Goal: Navigation & Orientation: Find specific page/section

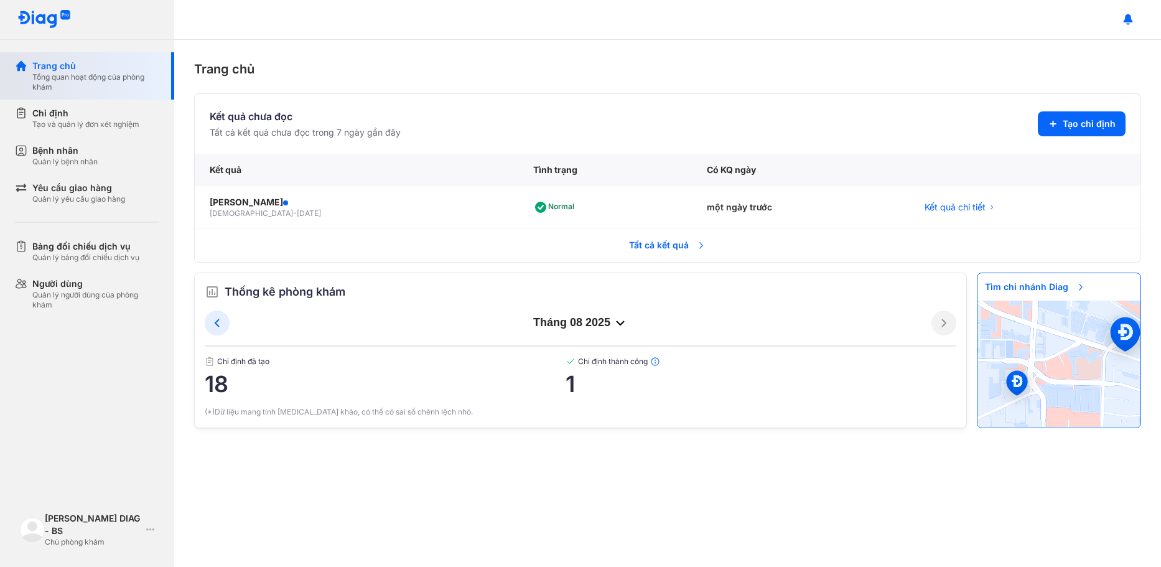
click at [65, 71] on div "Trang chủ" at bounding box center [95, 66] width 127 height 12
click at [84, 119] on div "Tạo và quản lý đơn xét nghiệm" at bounding box center [85, 124] width 107 height 10
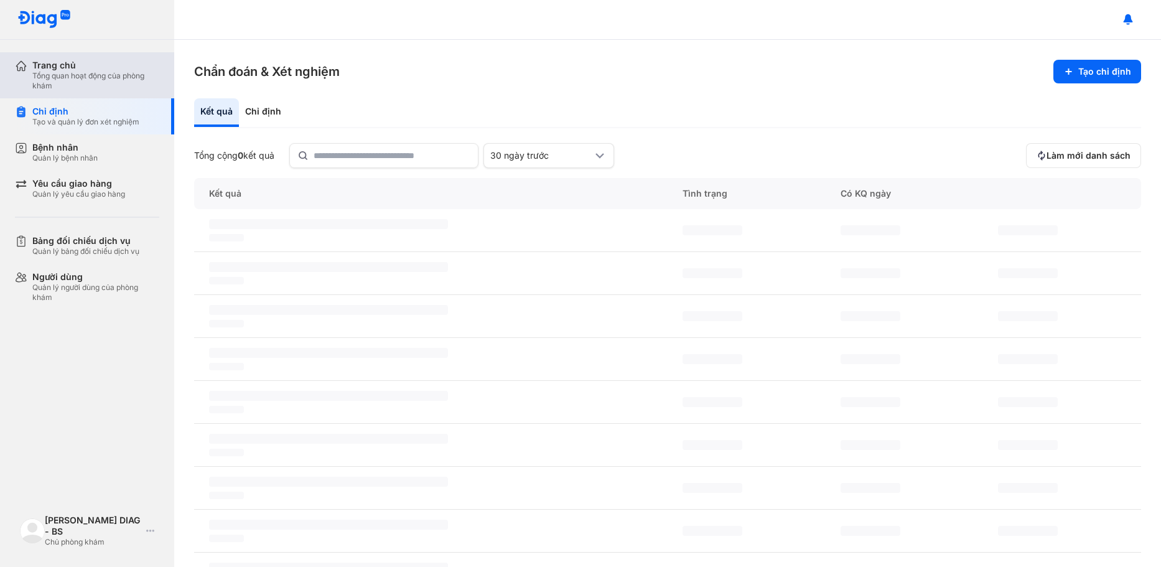
click at [87, 77] on div "Tổng quan hoạt động của phòng khám" at bounding box center [95, 81] width 127 height 20
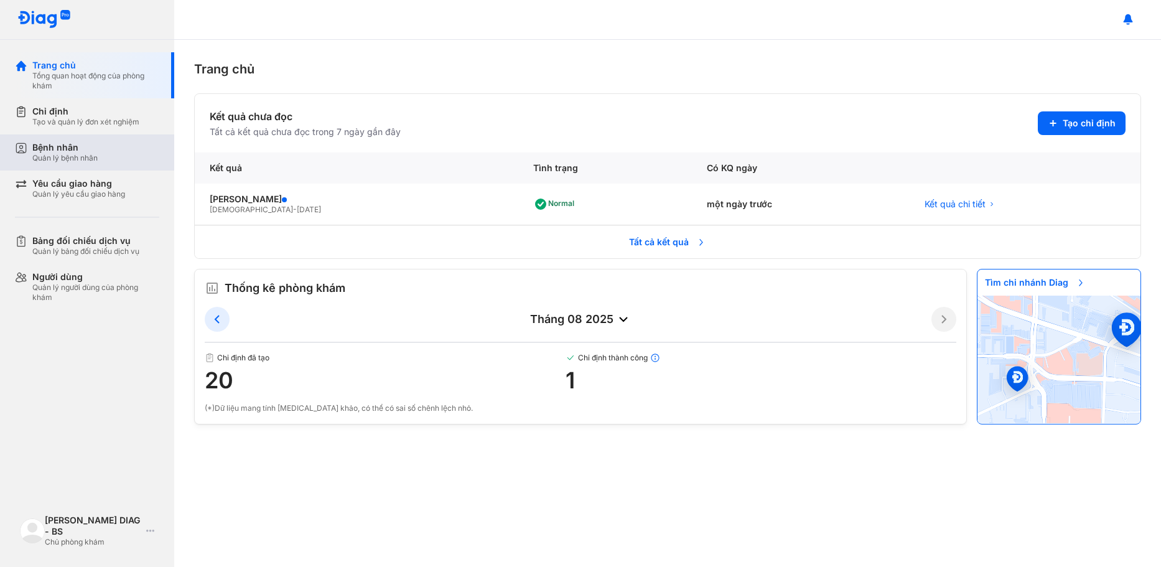
click at [72, 151] on div "Bệnh nhân" at bounding box center [64, 147] width 65 height 11
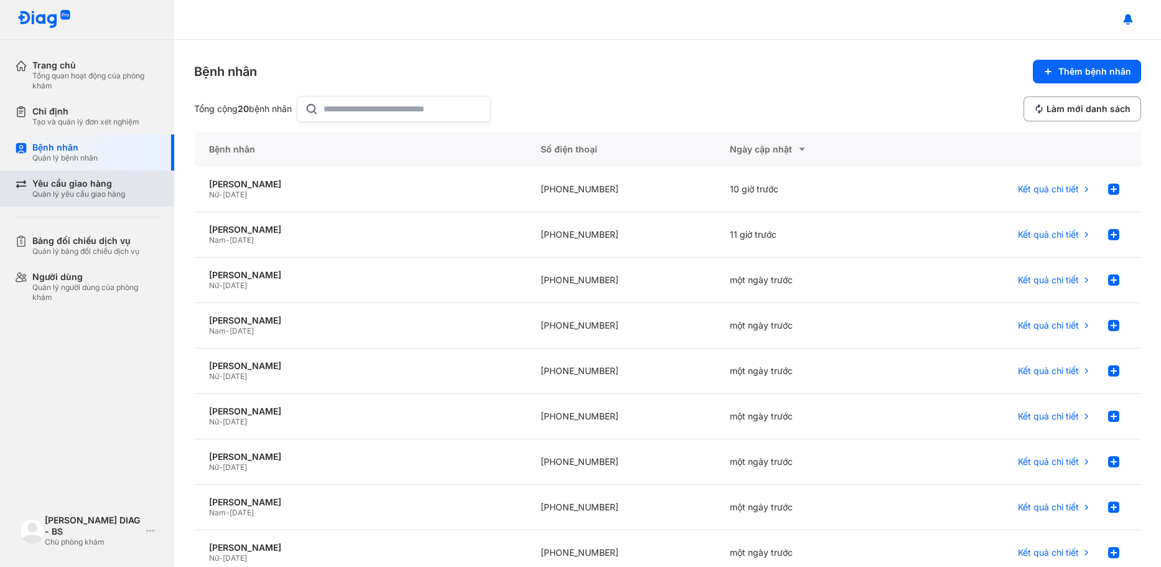
click at [68, 186] on div "Yêu cầu giao hàng" at bounding box center [78, 183] width 93 height 11
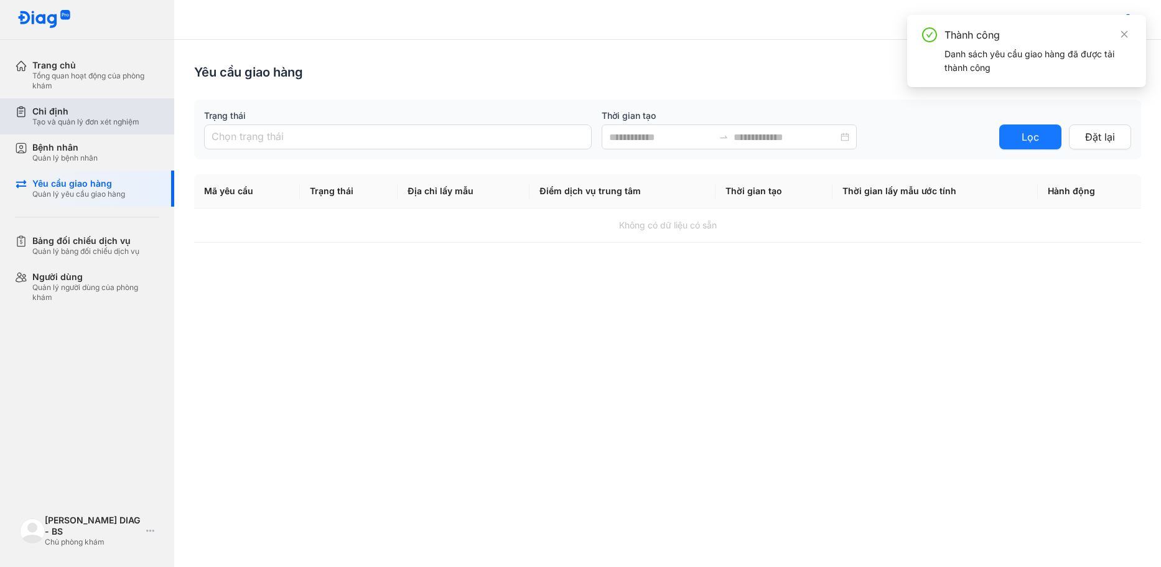
click at [82, 117] on div "Tạo và quản lý đơn xét nghiệm" at bounding box center [85, 122] width 107 height 10
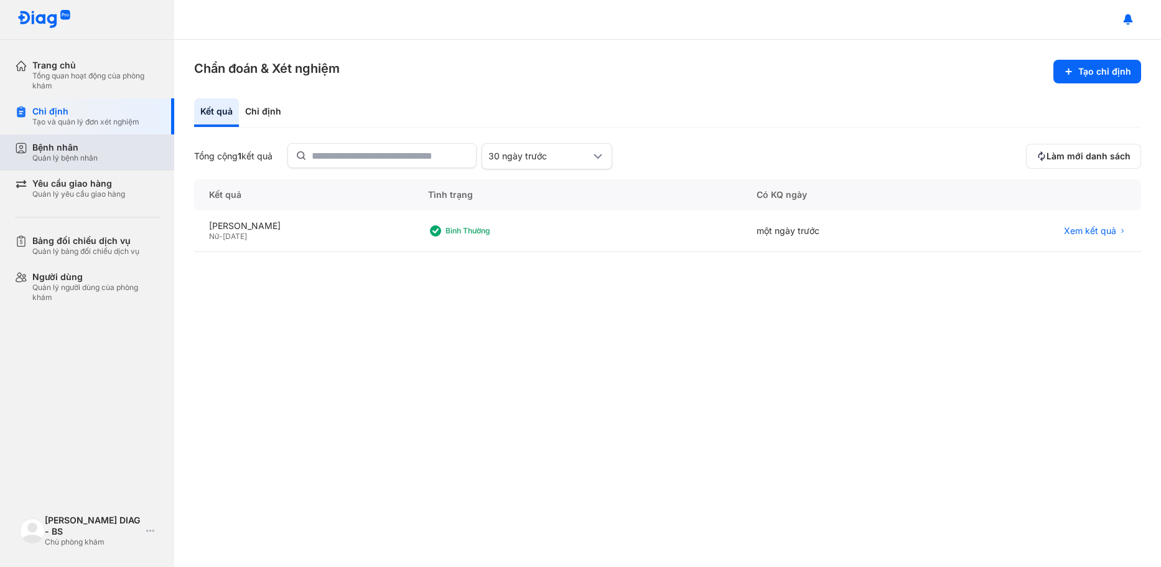
click at [58, 149] on div "Bệnh nhân" at bounding box center [64, 147] width 65 height 11
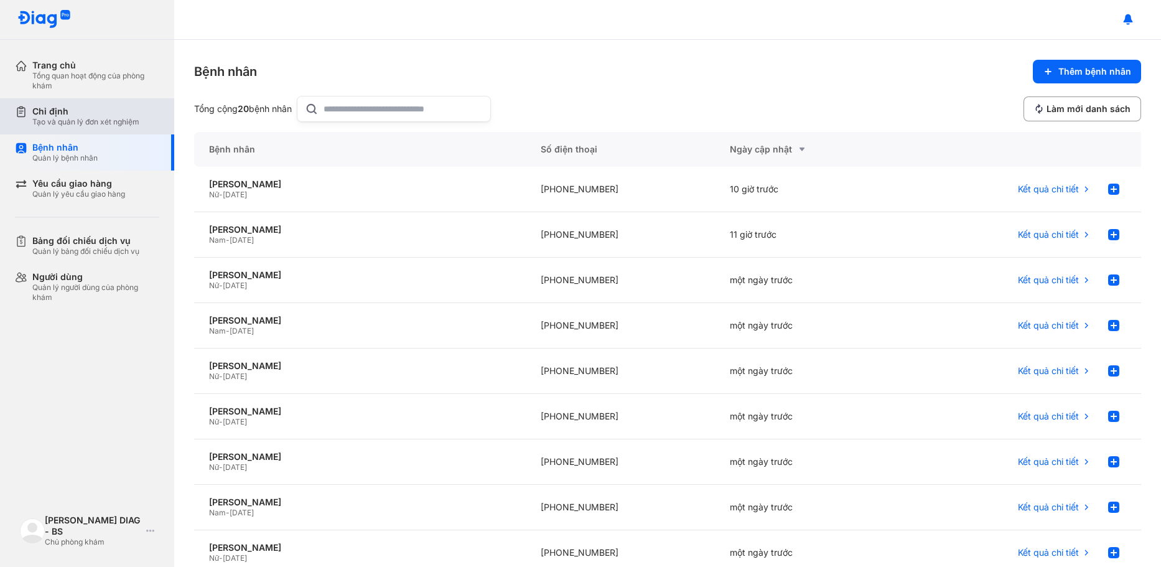
click at [78, 115] on div "Chỉ định" at bounding box center [85, 111] width 107 height 11
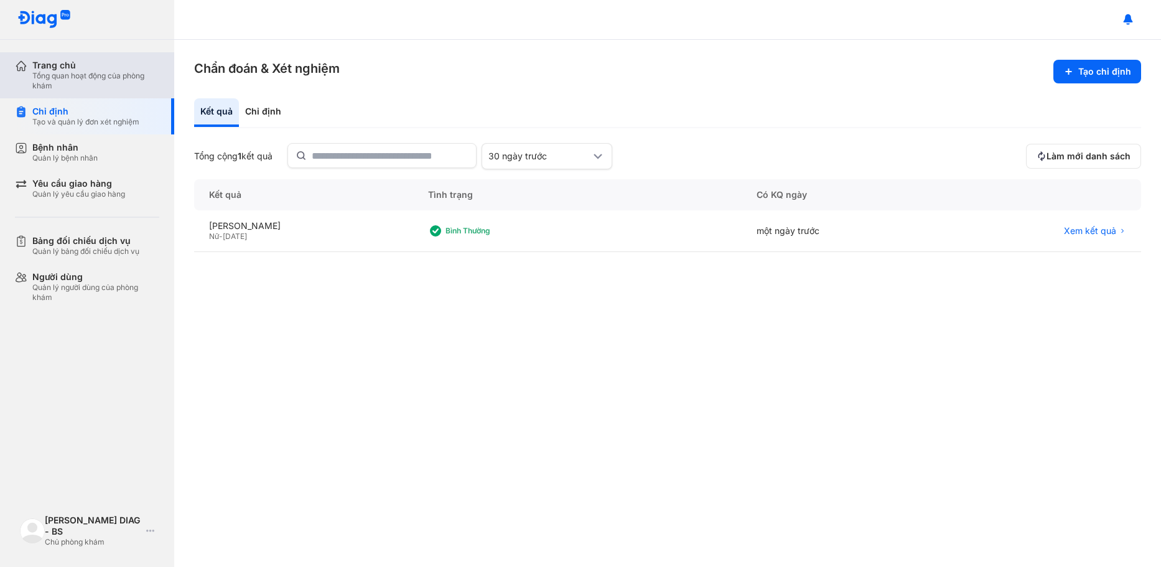
click at [32, 82] on div "Trang chủ Tổng quan hoạt động của phòng khám" at bounding box center [94, 75] width 159 height 46
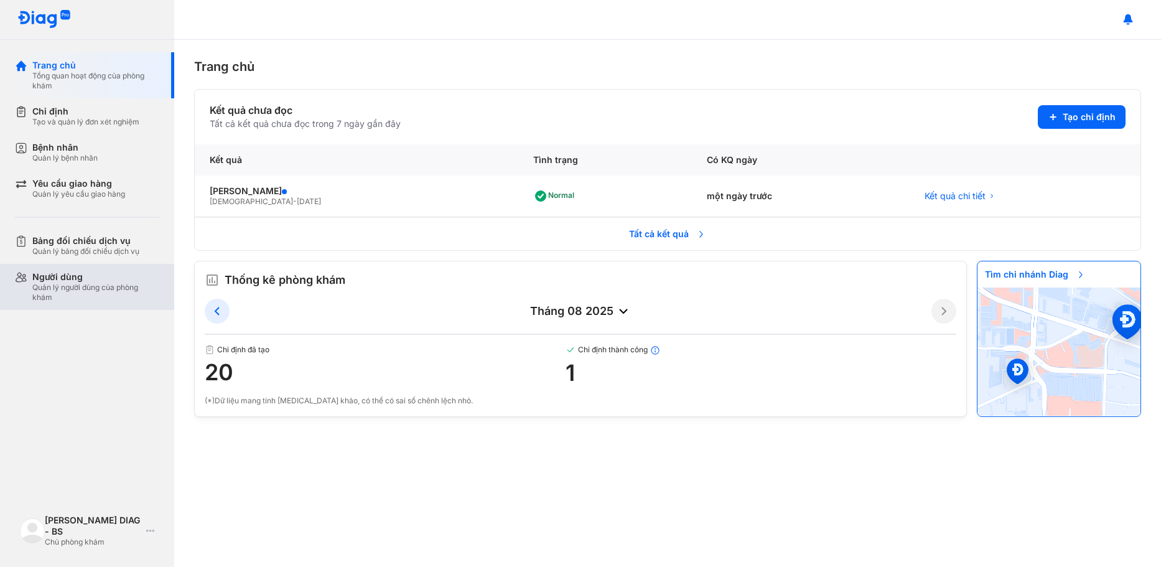
click at [47, 282] on div "Quản lý người dùng của phòng khám" at bounding box center [95, 292] width 127 height 20
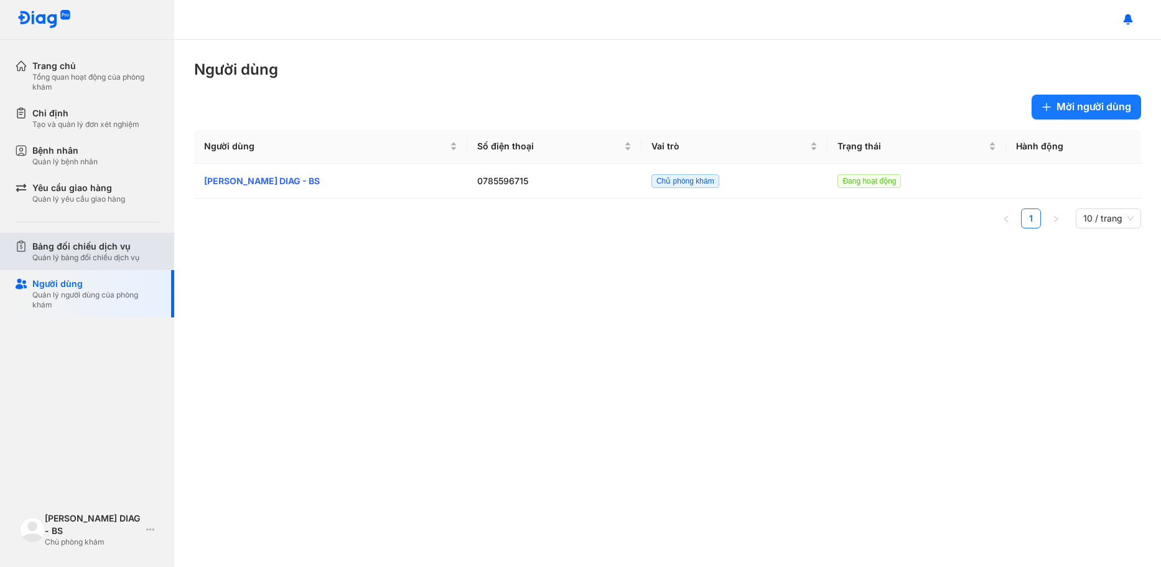
click at [74, 245] on div "Bảng đối chiếu dịch vụ" at bounding box center [85, 246] width 107 height 12
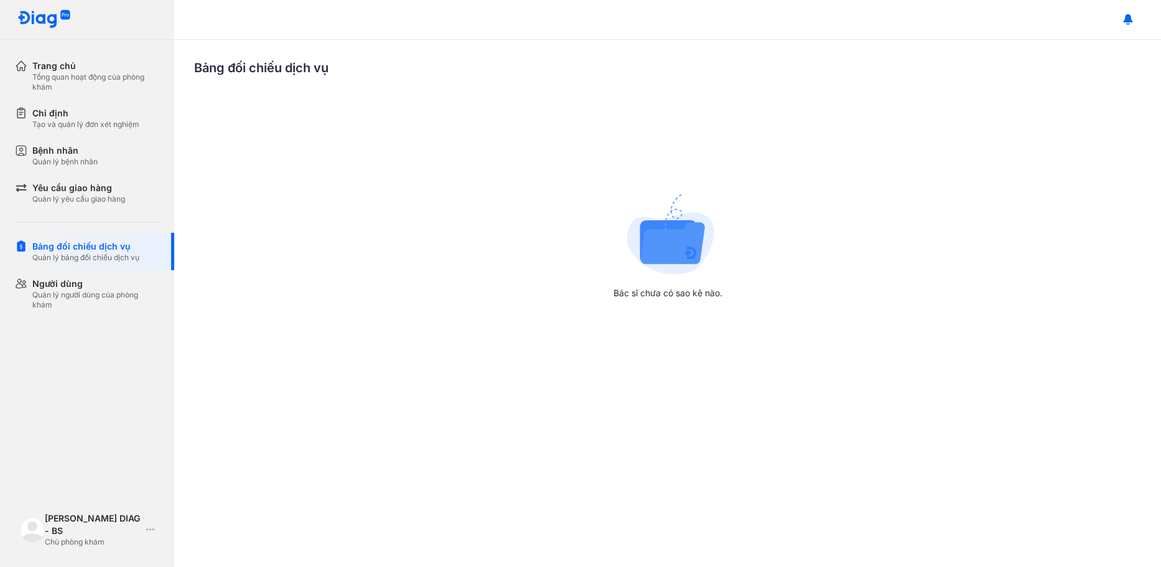
click at [45, 21] on img at bounding box center [44, 19] width 54 height 19
click at [42, 60] on div "Trang chủ" at bounding box center [95, 66] width 127 height 12
